Goal: Task Accomplishment & Management: Manage account settings

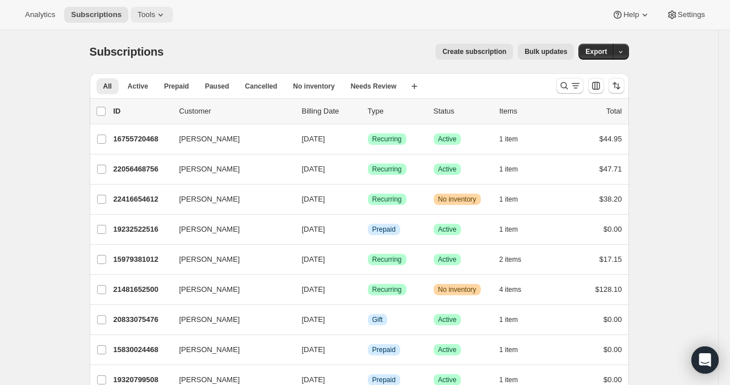
click at [146, 13] on span "Tools" at bounding box center [146, 14] width 18 height 9
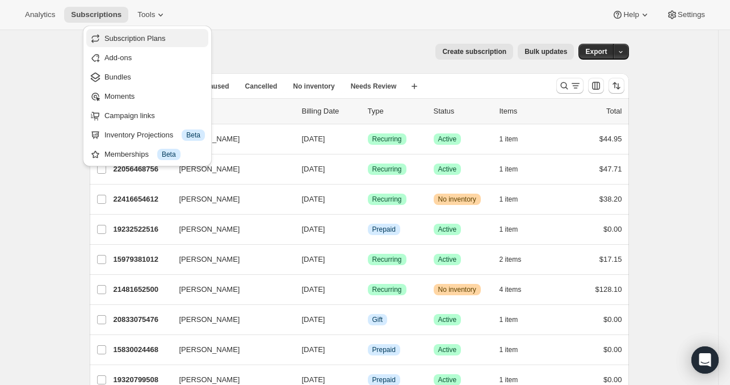
click at [143, 30] on button "Subscription Plans" at bounding box center [147, 38] width 122 height 18
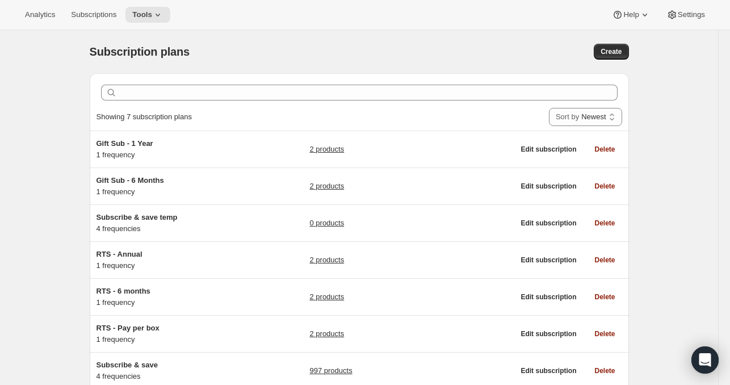
scroll to position [79, 0]
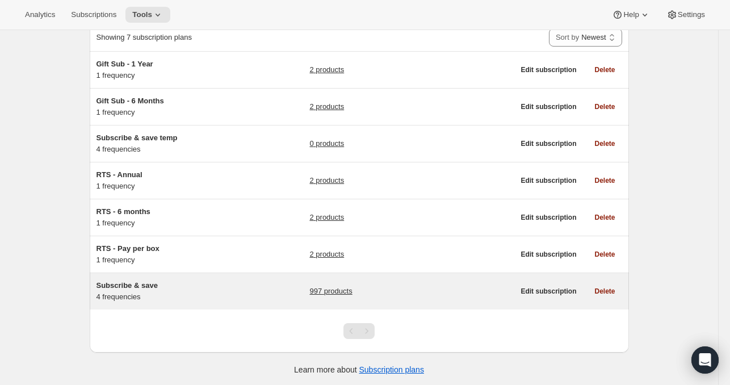
click at [341, 293] on link "997 products" at bounding box center [330, 290] width 43 height 11
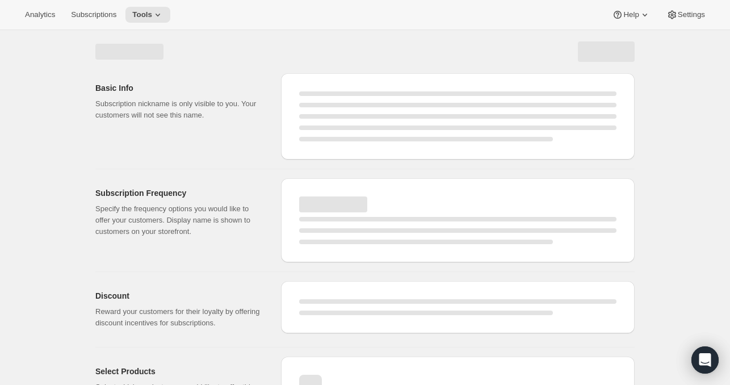
select select "WEEK"
select select "MONTH"
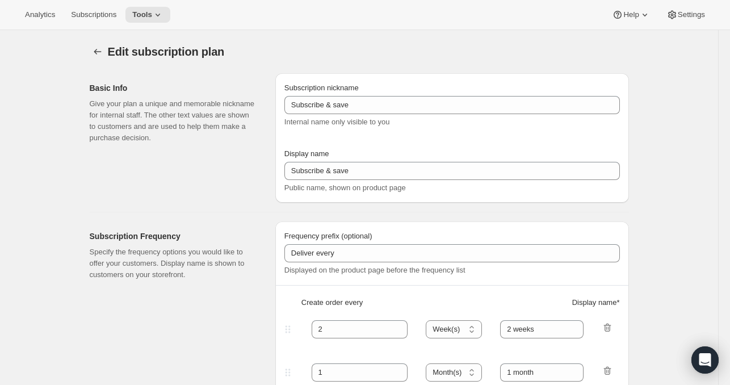
type input "Autoship and save"
type input "Deliver every:"
type input "1"
type input "1 week"
type input "2"
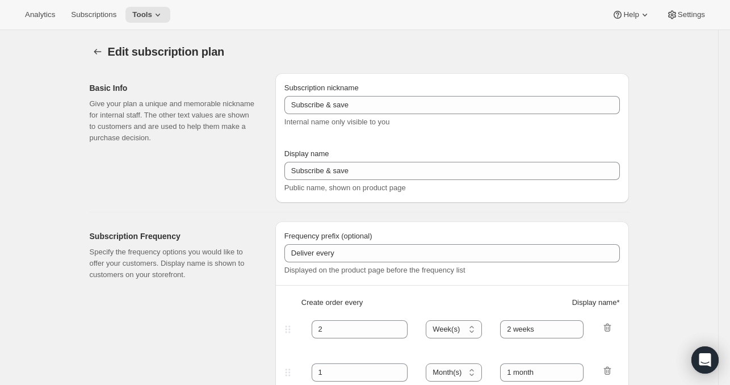
select select "WEEK"
type input "2 weeks"
type input "Put your fuel on autoship and save 20% on your first order and 5% on all future…"
select select "MONTH"
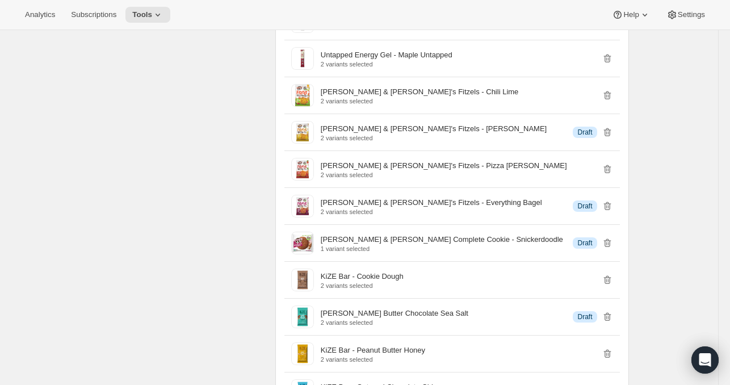
scroll to position [14374, 0]
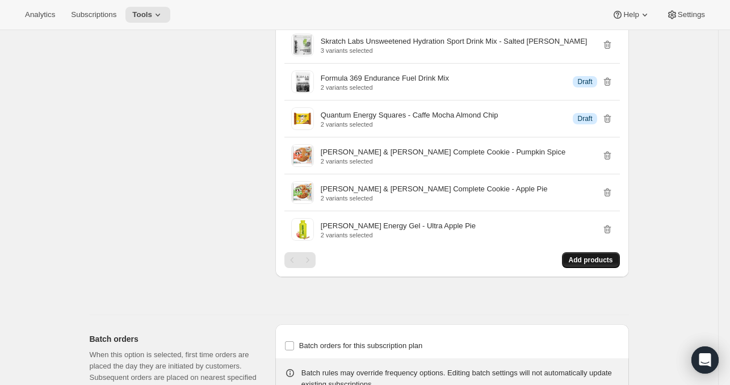
click at [582, 255] on span "Add products" at bounding box center [591, 259] width 44 height 9
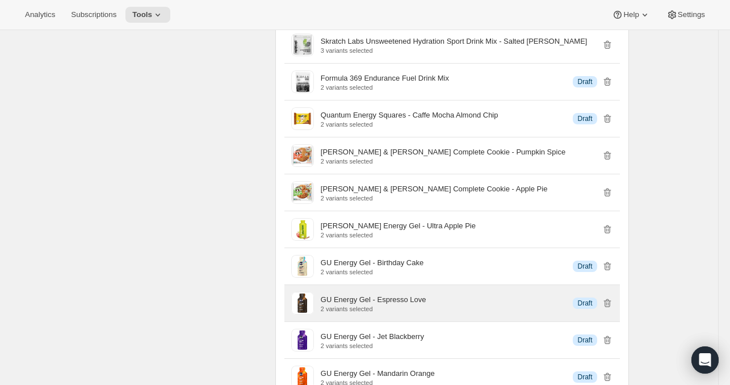
scroll to position [14469, 0]
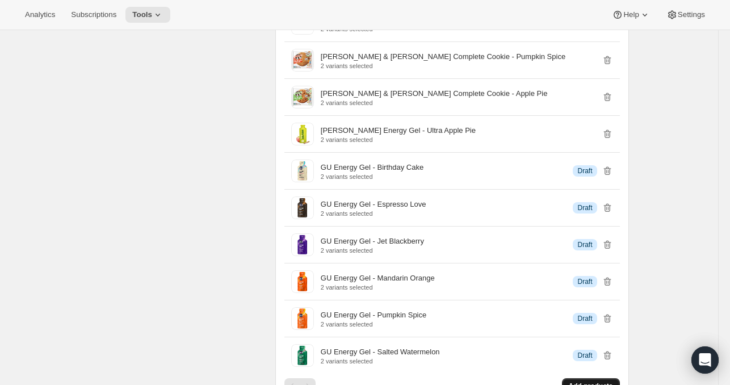
click at [579, 381] on span "Add products" at bounding box center [591, 385] width 44 height 9
